Goal: Task Accomplishment & Management: Manage account settings

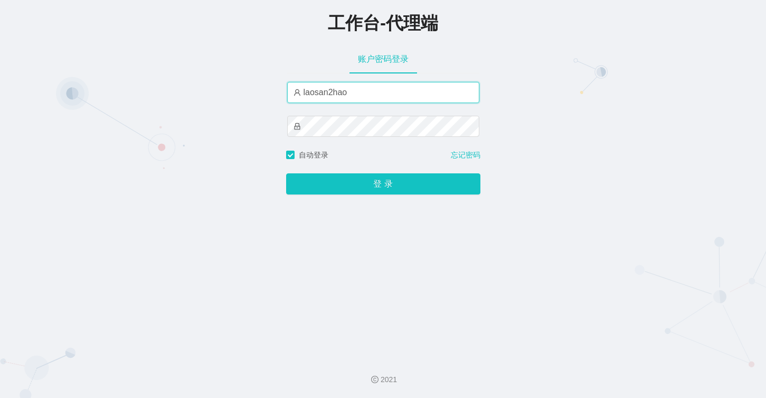
click at [376, 93] on input "laosan2hao" at bounding box center [383, 92] width 192 height 21
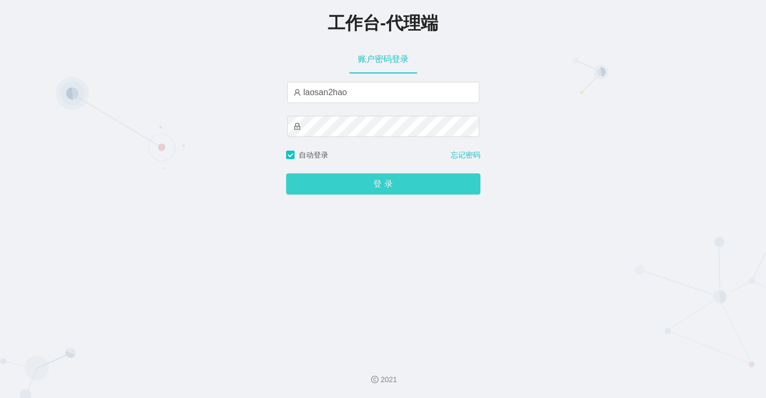
click at [346, 190] on button "登 录" at bounding box center [383, 183] width 194 height 21
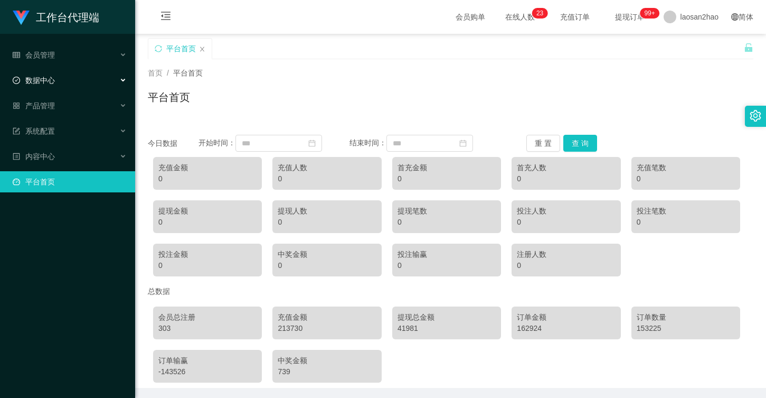
click at [96, 83] on div "数据中心" at bounding box center [67, 80] width 135 height 21
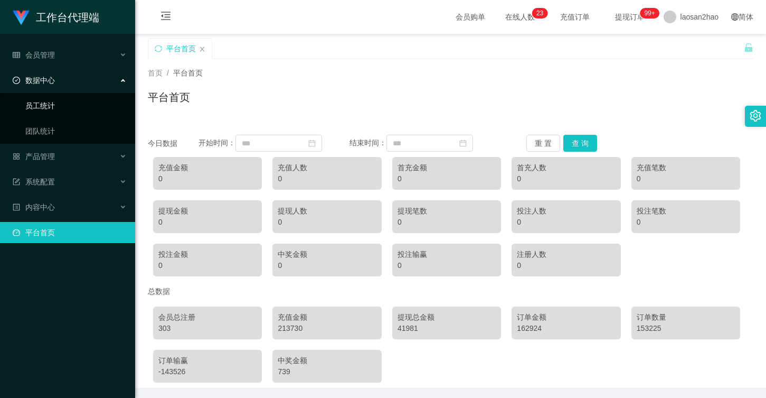
click at [83, 107] on link "员工统计" at bounding box center [75, 105] width 101 height 21
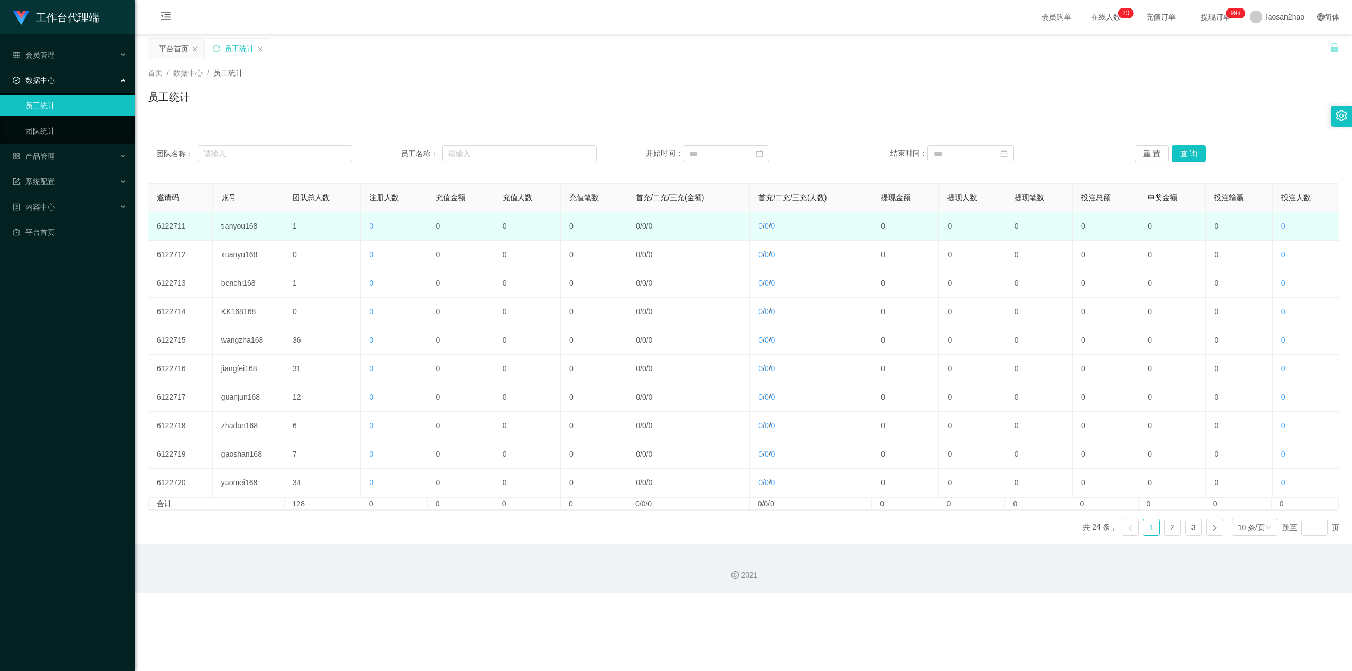
click at [247, 224] on td "tianyou168" at bounding box center [248, 226] width 71 height 29
copy td "tianyou168"
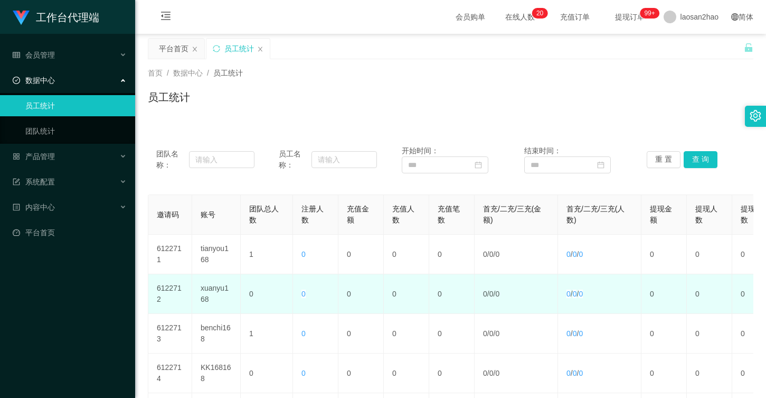
click at [531, 295] on td "0 / 0 / 0" at bounding box center [516, 294] width 83 height 40
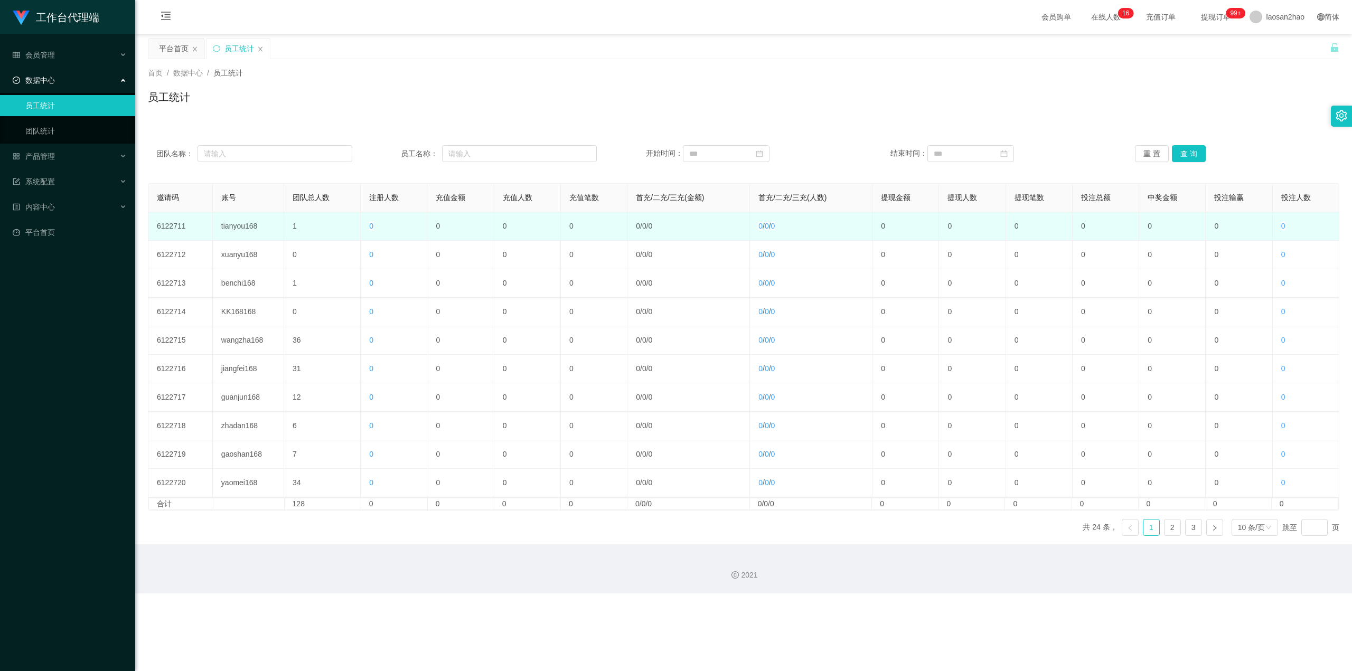
click at [244, 229] on td "tianyou168" at bounding box center [248, 226] width 71 height 29
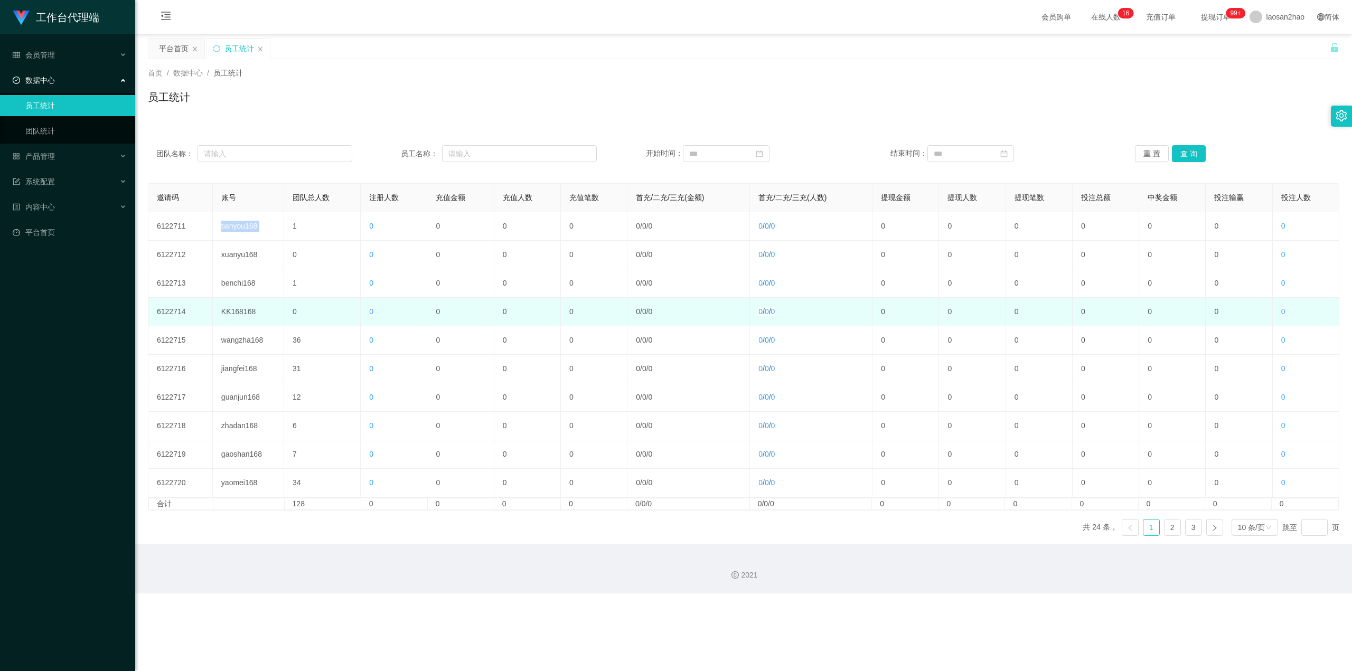
copy td "tianyou168"
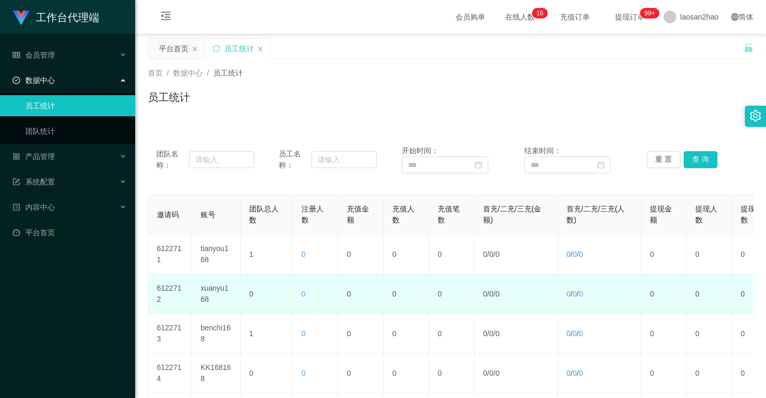
drag, startPoint x: 505, startPoint y: 284, endPoint x: 484, endPoint y: 286, distance: 21.3
click at [505, 284] on td "0 / 0 / 0" at bounding box center [516, 294] width 83 height 40
click at [248, 286] on td "0" at bounding box center [267, 294] width 52 height 40
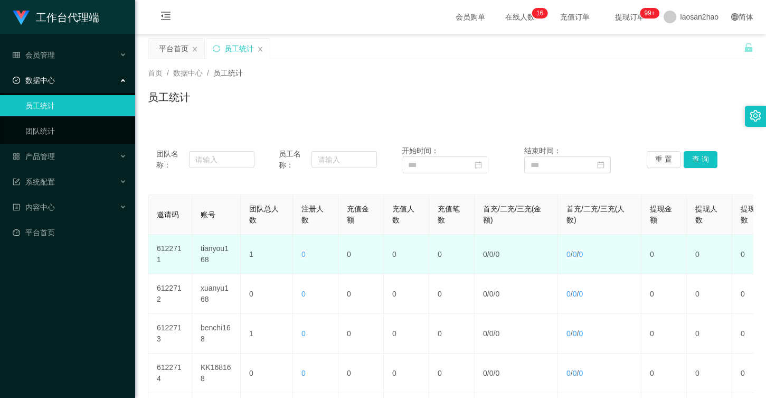
click at [171, 250] on td "6122711" at bounding box center [170, 254] width 44 height 40
copy td "6122711"
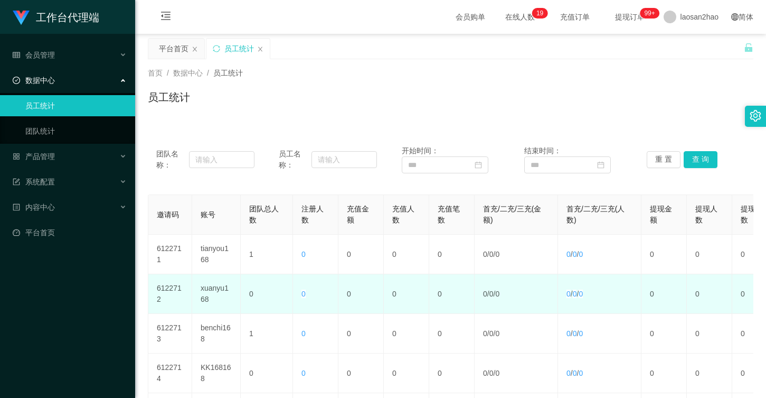
click at [171, 286] on td "6122712" at bounding box center [170, 294] width 44 height 40
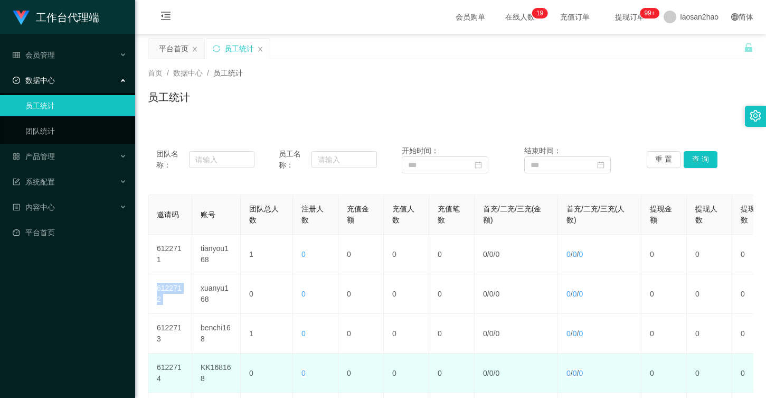
copy td "6122712"
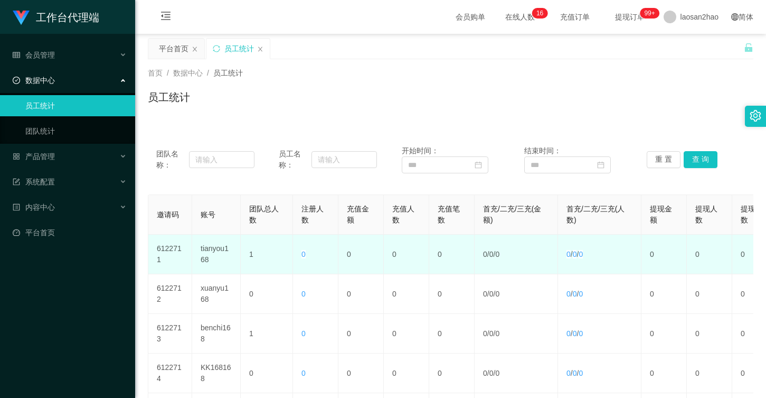
drag, startPoint x: 242, startPoint y: 269, endPoint x: 228, endPoint y: 258, distance: 18.1
click at [242, 269] on td "1" at bounding box center [267, 254] width 52 height 40
click at [216, 251] on td "tianyou168" at bounding box center [216, 254] width 49 height 40
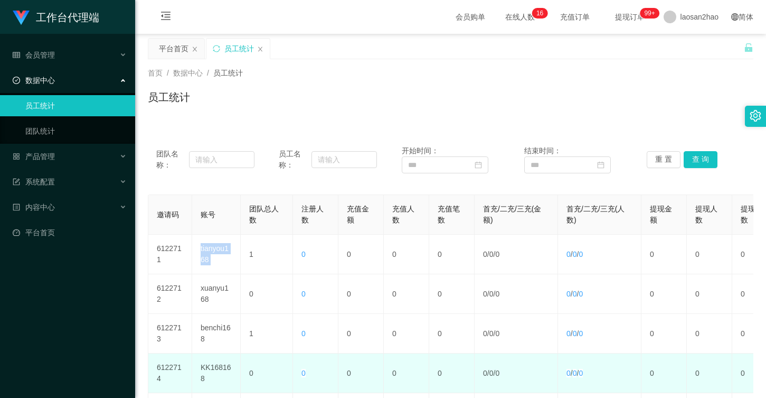
copy td "tianyou168"
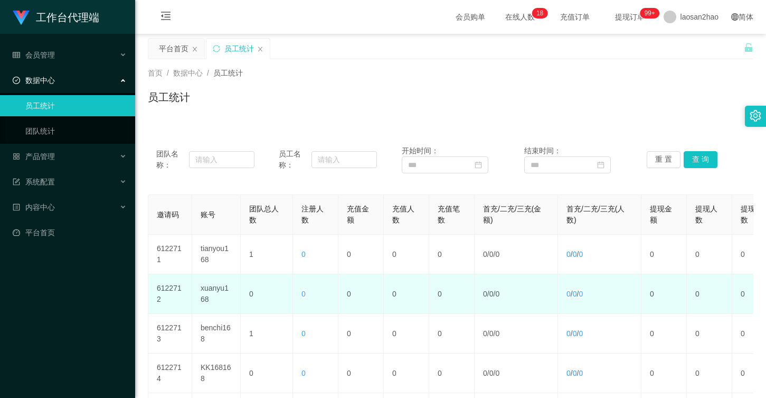
click at [221, 291] on td "xuanyu168" at bounding box center [216, 294] width 49 height 40
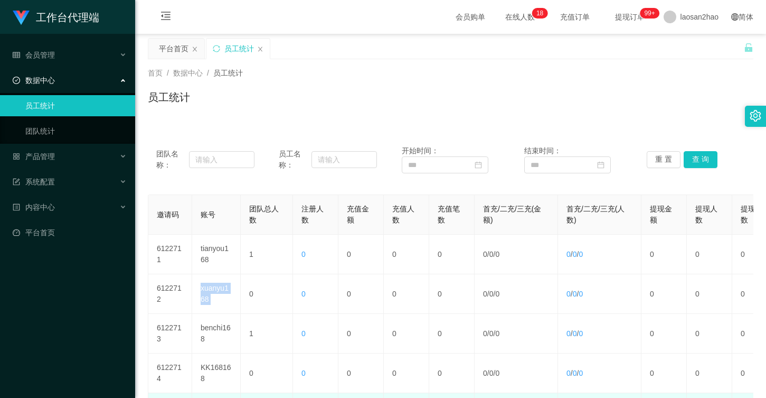
copy td "xuanyu168"
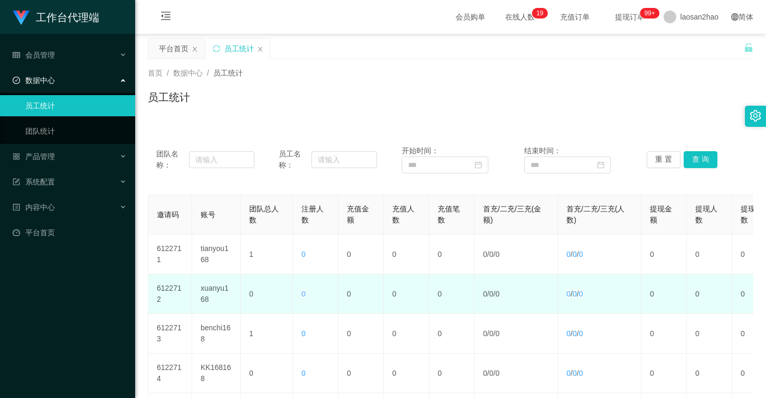
click at [252, 292] on td "0" at bounding box center [267, 294] width 52 height 40
click at [207, 291] on td "xuanyu168" at bounding box center [216, 294] width 49 height 40
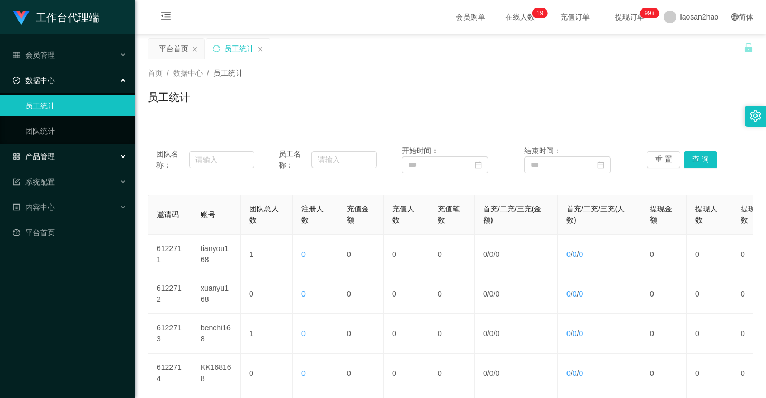
click at [43, 157] on span "产品管理" at bounding box center [34, 156] width 42 height 8
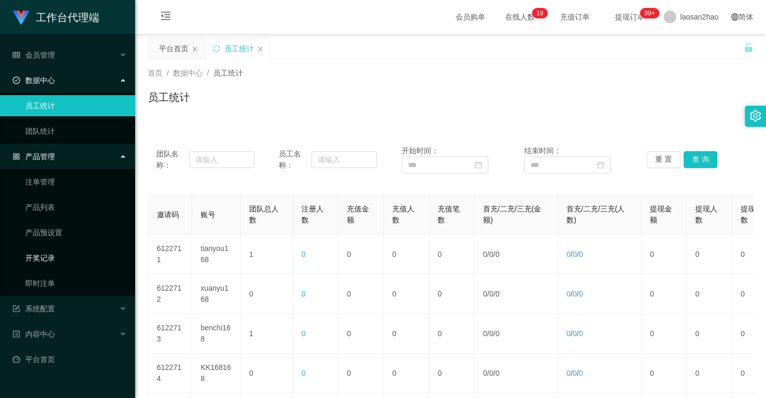
click at [64, 262] on link "开奖记录" at bounding box center [75, 257] width 101 height 21
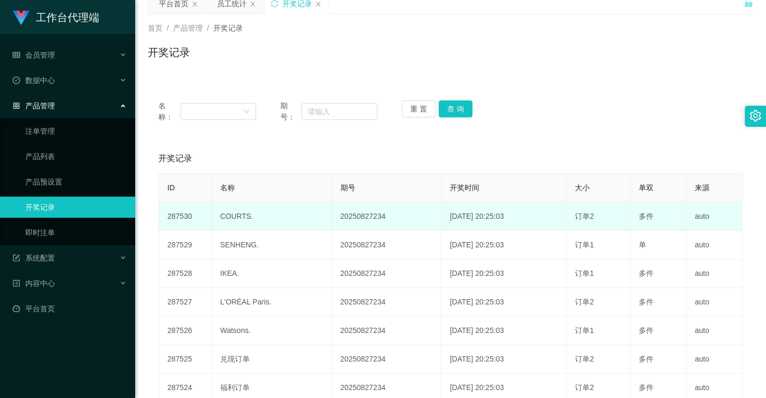
scroll to position [53, 0]
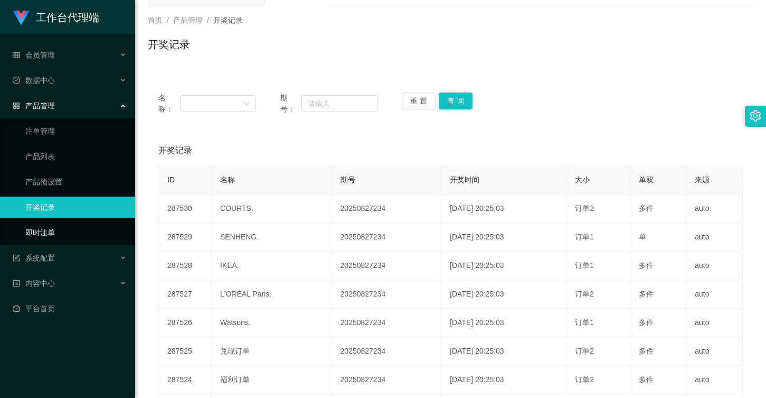
click at [34, 228] on link "即时注单" at bounding box center [75, 232] width 101 height 21
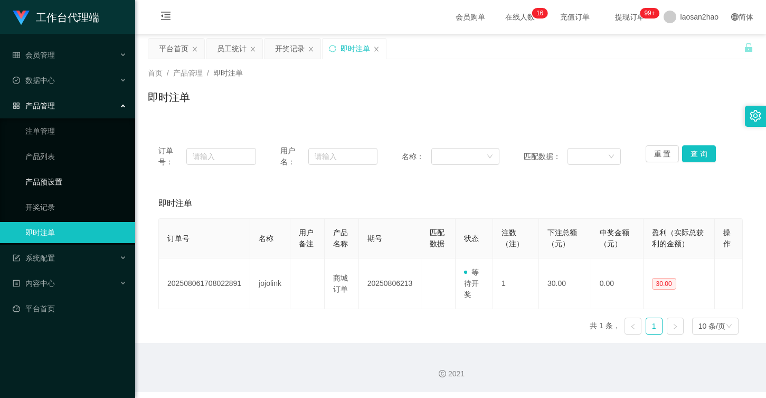
click at [73, 173] on link "产品预设置" at bounding box center [75, 181] width 101 height 21
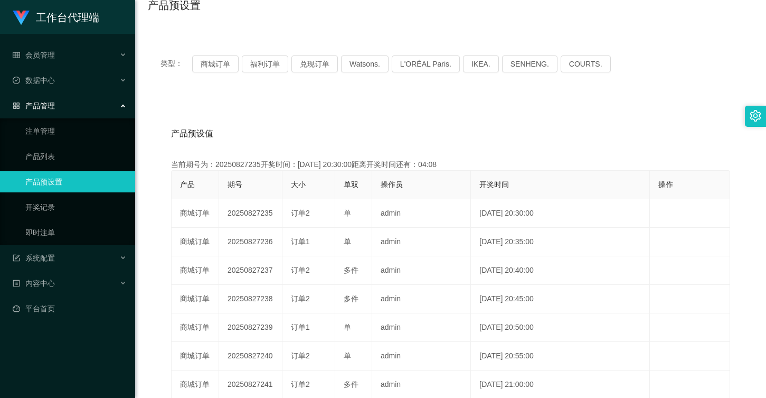
scroll to position [106, 0]
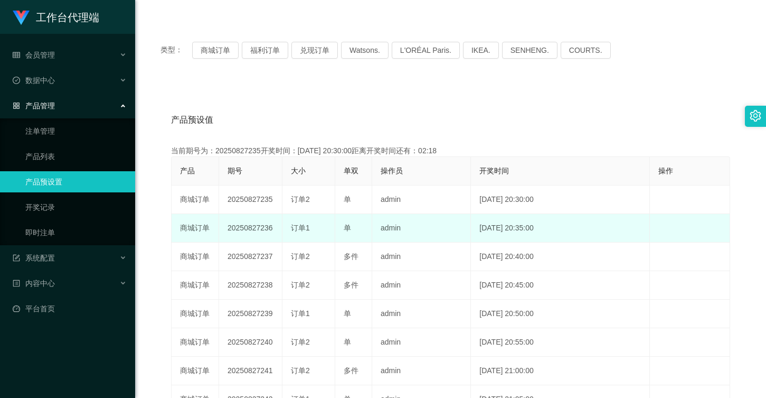
click at [640, 237] on td "[DATE] 20:35:00" at bounding box center [560, 228] width 178 height 29
drag, startPoint x: 257, startPoint y: 228, endPoint x: 270, endPoint y: 228, distance: 13.2
click at [270, 228] on td "20250827236" at bounding box center [250, 228] width 63 height 29
click at [258, 232] on td "20250827236" at bounding box center [250, 228] width 63 height 29
click at [232, 223] on td "20250827236" at bounding box center [250, 228] width 63 height 29
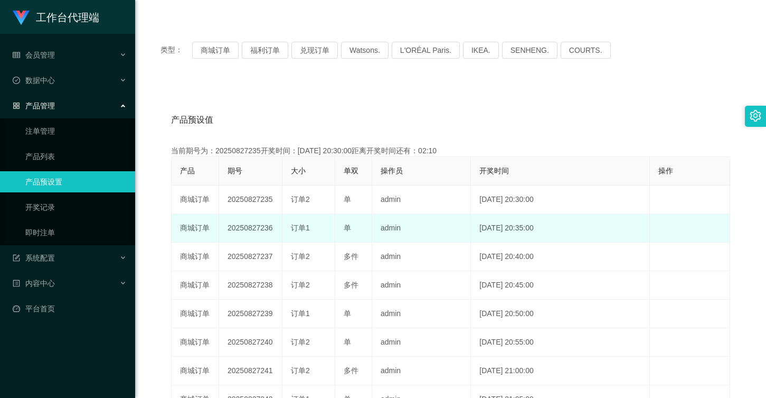
click at [232, 223] on td "20250827236" at bounding box center [250, 228] width 63 height 29
click at [254, 225] on td "20250827236" at bounding box center [250, 228] width 63 height 29
